Goal: Transaction & Acquisition: Purchase product/service

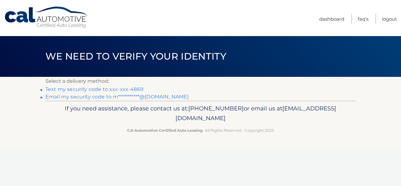
click at [110, 89] on link "Text my security code to xxx-xxx-4869" at bounding box center [94, 89] width 98 height 6
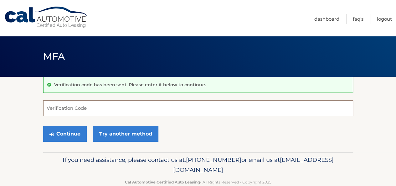
click at [91, 107] on input "Verification Code" at bounding box center [198, 108] width 310 height 16
type input "987925"
click at [43, 126] on button "Continue" at bounding box center [65, 134] width 44 height 16
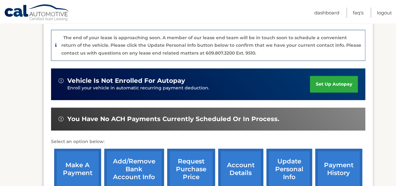
scroll to position [188, 0]
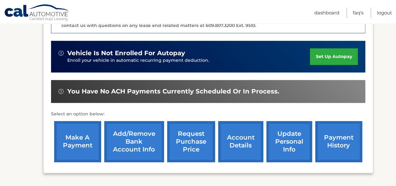
click at [70, 129] on link "make a payment" at bounding box center [77, 141] width 47 height 41
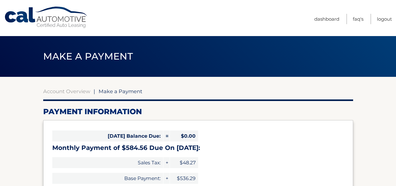
select select "YzFhYTNmZjYtMjhhZi00NDcxLWEzZTEtZDYxZDhjYjFiMjkx"
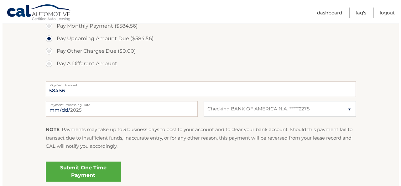
scroll to position [219, 0]
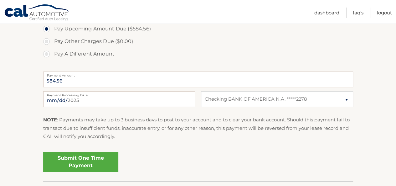
click at [90, 160] on link "Submit One Time Payment" at bounding box center [80, 162] width 75 height 20
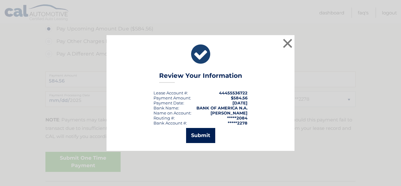
click at [200, 134] on button "Submit" at bounding box center [200, 135] width 29 height 15
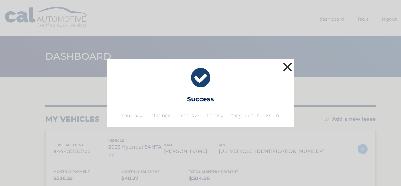
click at [286, 66] on button "×" at bounding box center [287, 66] width 13 height 13
